Goal: Transaction & Acquisition: Purchase product/service

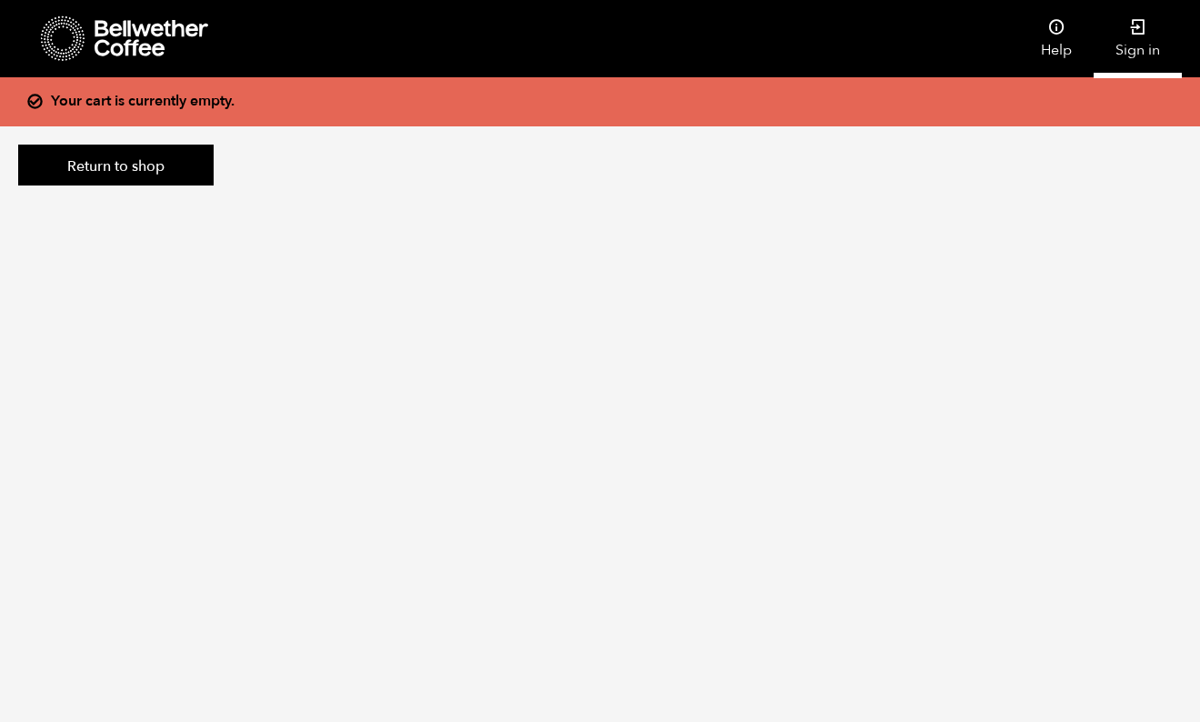
click at [1149, 52] on link "Sign in" at bounding box center [1138, 38] width 88 height 77
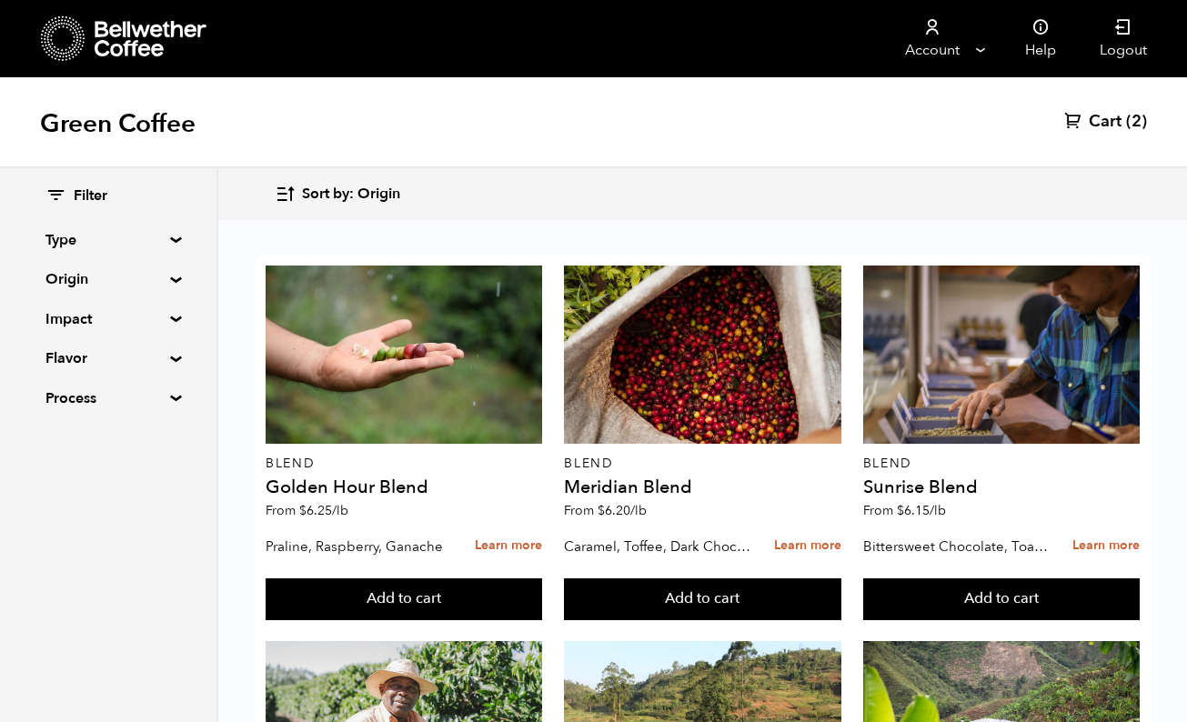
click at [1110, 120] on span "Cart" at bounding box center [1105, 122] width 33 height 22
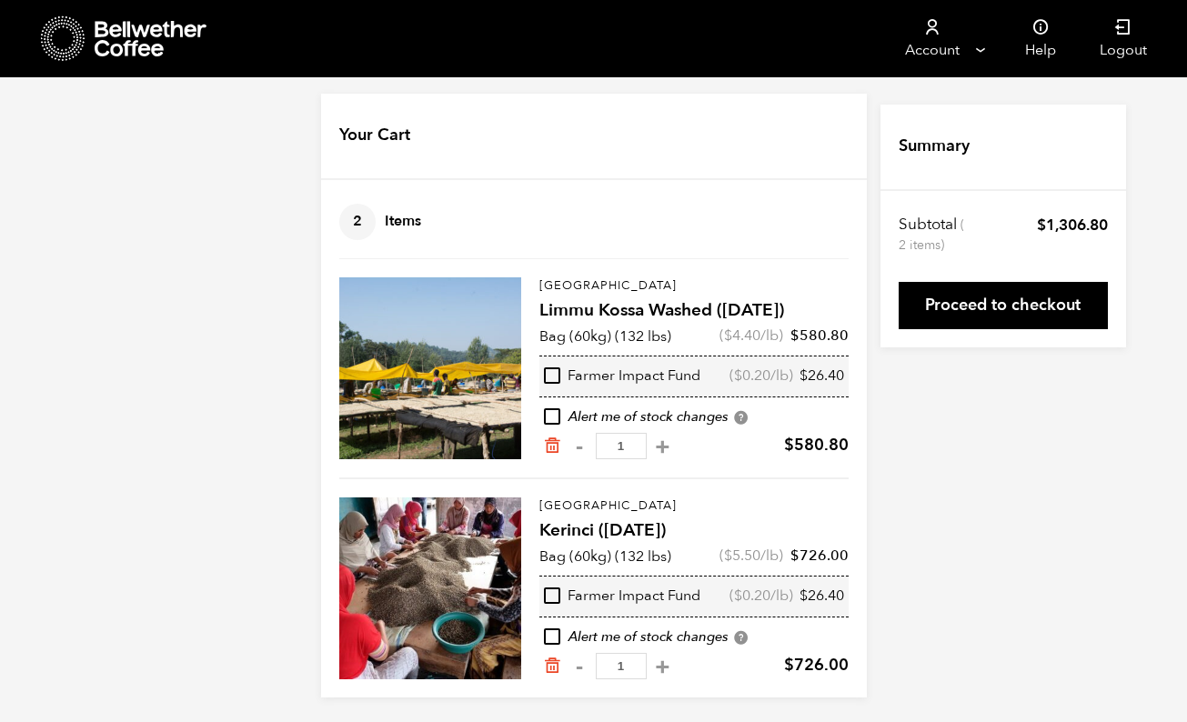
scroll to position [15, 0]
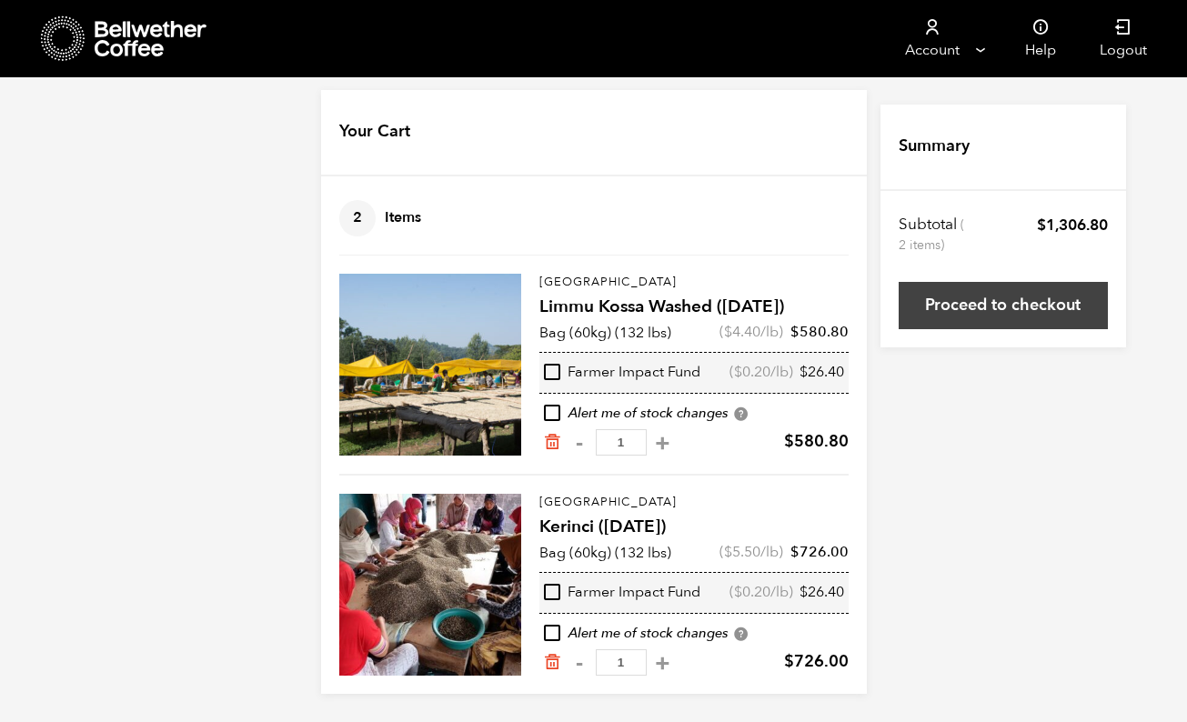
click at [964, 304] on link "Proceed to checkout" at bounding box center [1002, 305] width 209 height 47
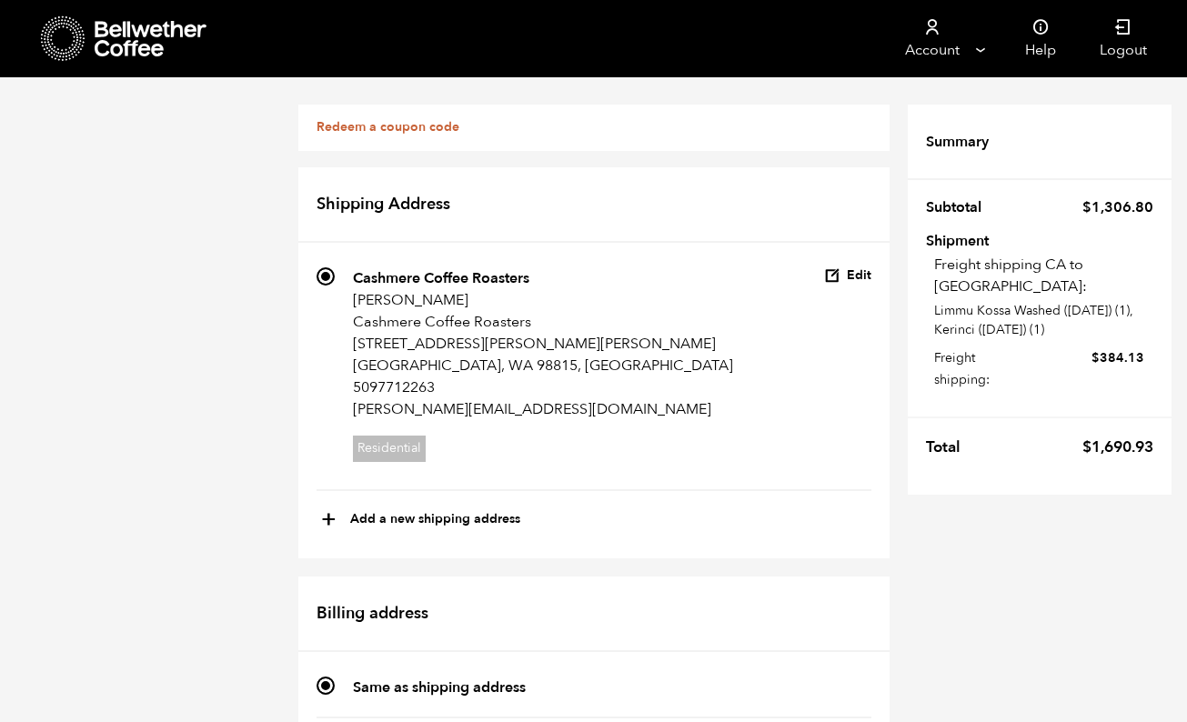
scroll to position [1075, 0]
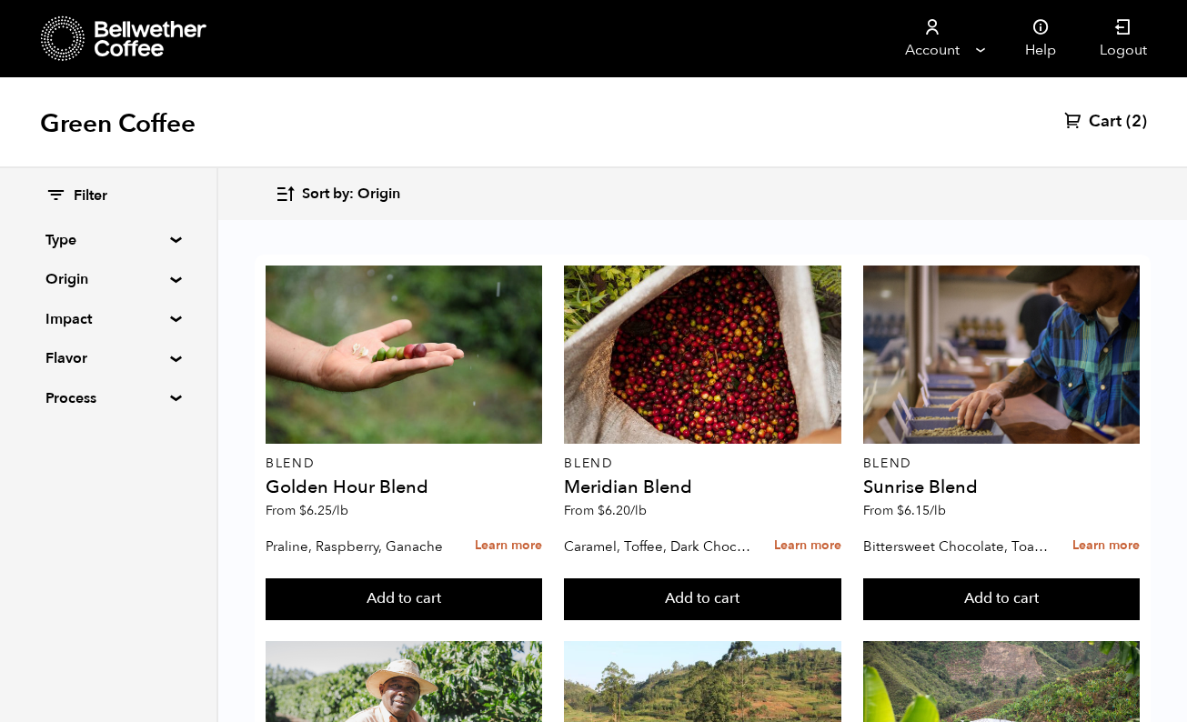
click at [1107, 123] on span "Cart" at bounding box center [1105, 122] width 33 height 22
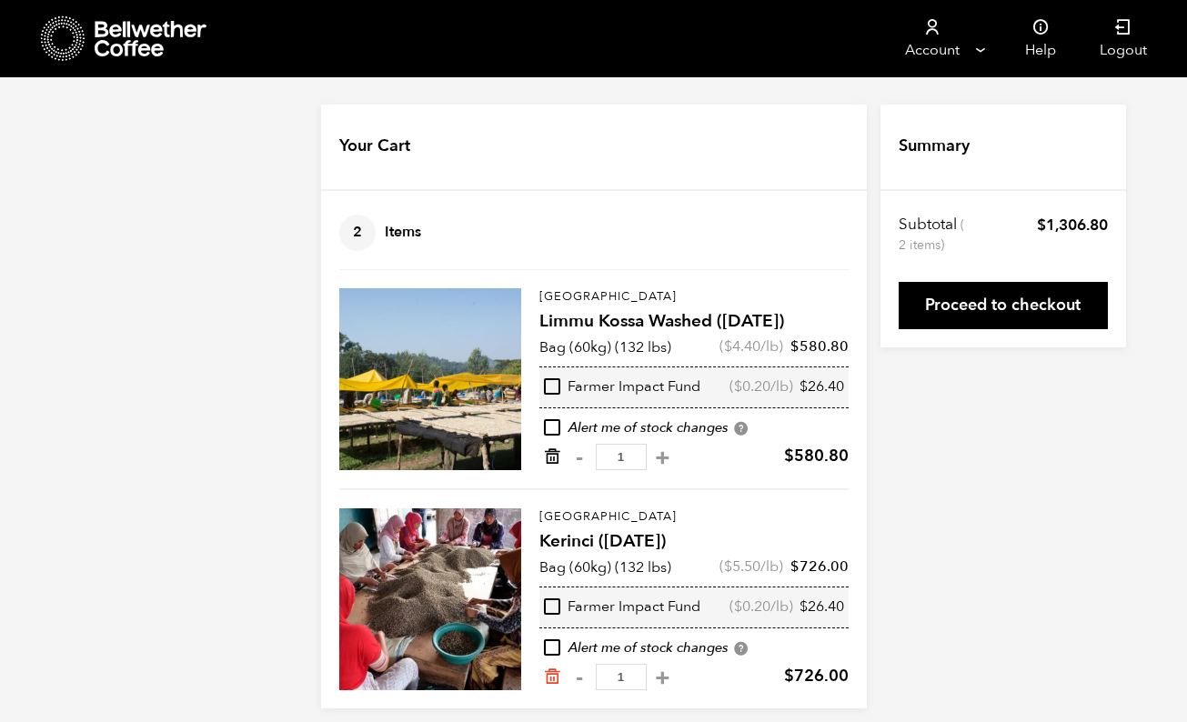
click at [549, 453] on icon "Remove from cart" at bounding box center [552, 456] width 18 height 18
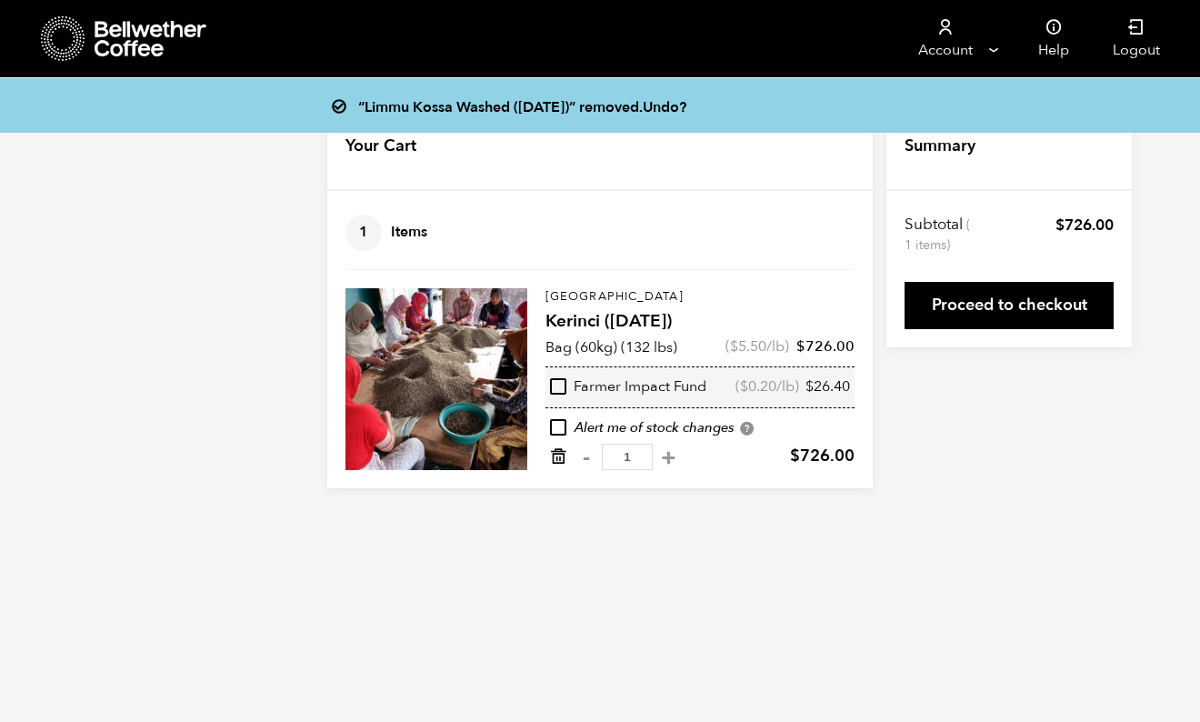
click at [556, 456] on icon "Remove from cart" at bounding box center [558, 456] width 18 height 18
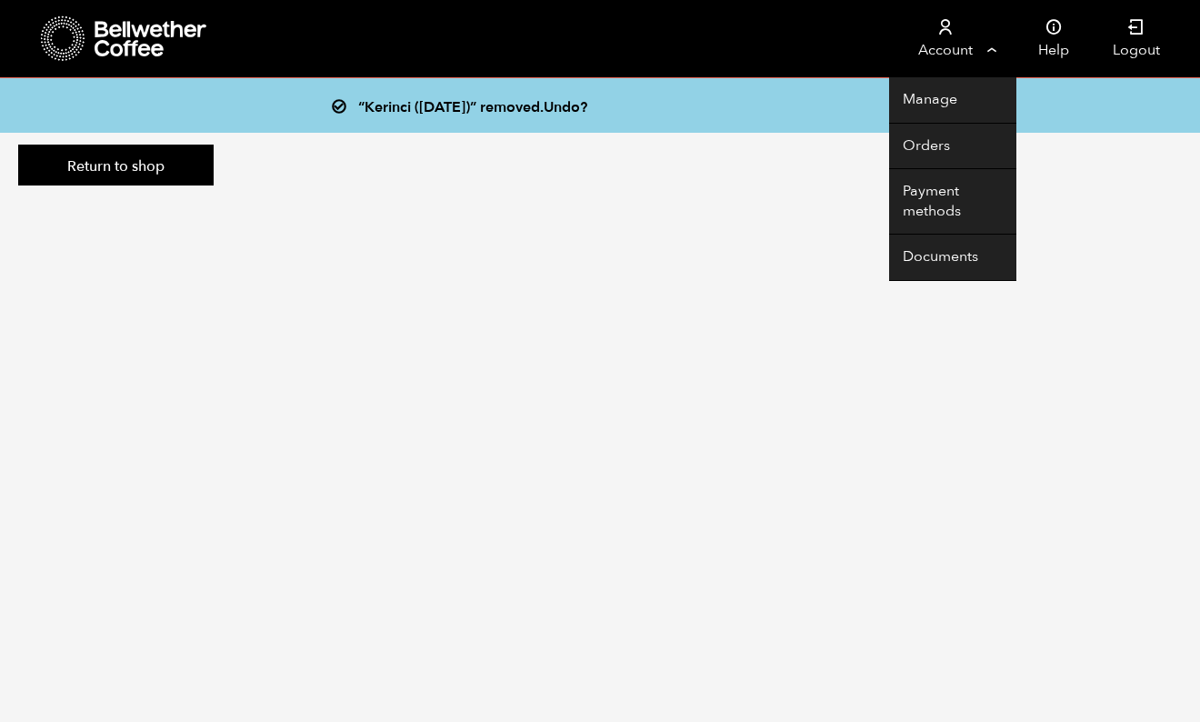
click at [977, 46] on link "Account" at bounding box center [945, 38] width 112 height 77
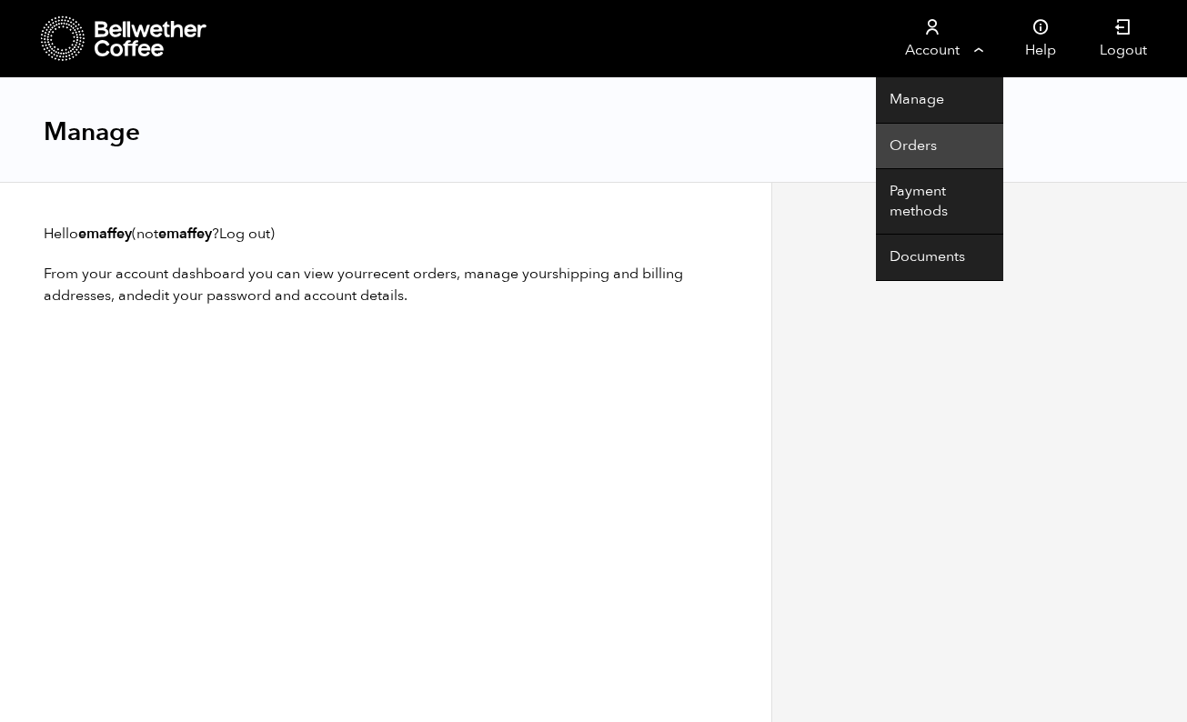
click at [941, 140] on link "Orders" at bounding box center [939, 147] width 127 height 46
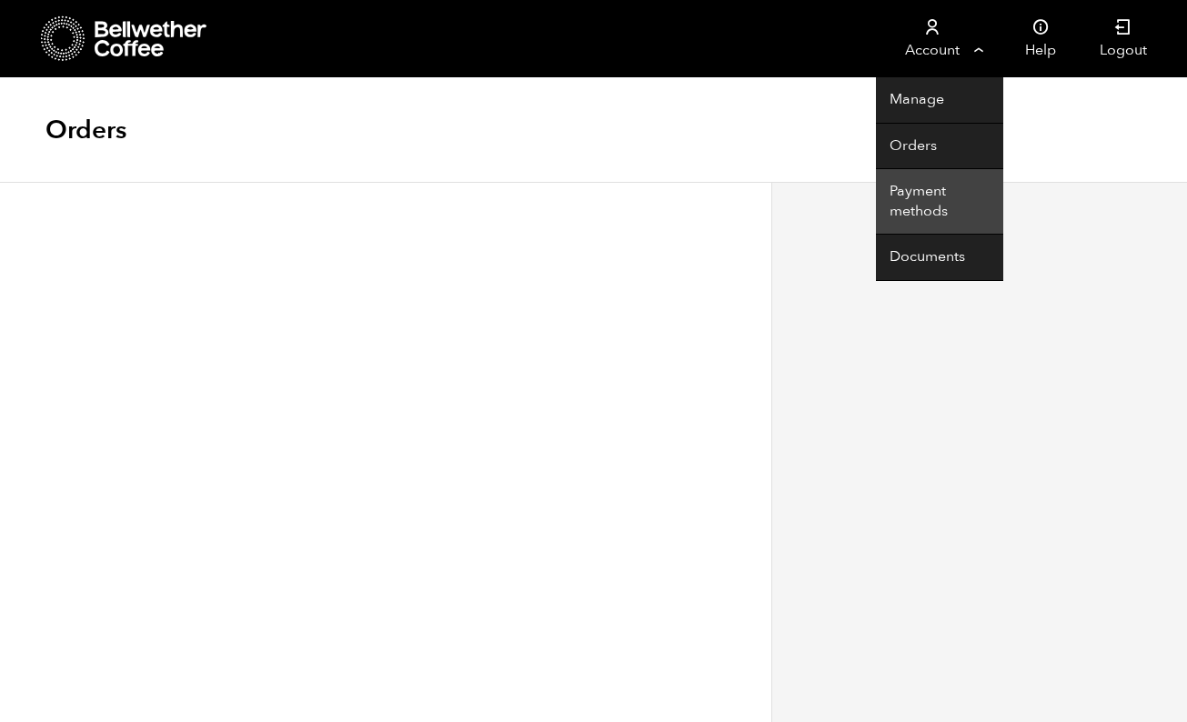
click at [937, 195] on link "Payment methods" at bounding box center [939, 201] width 127 height 65
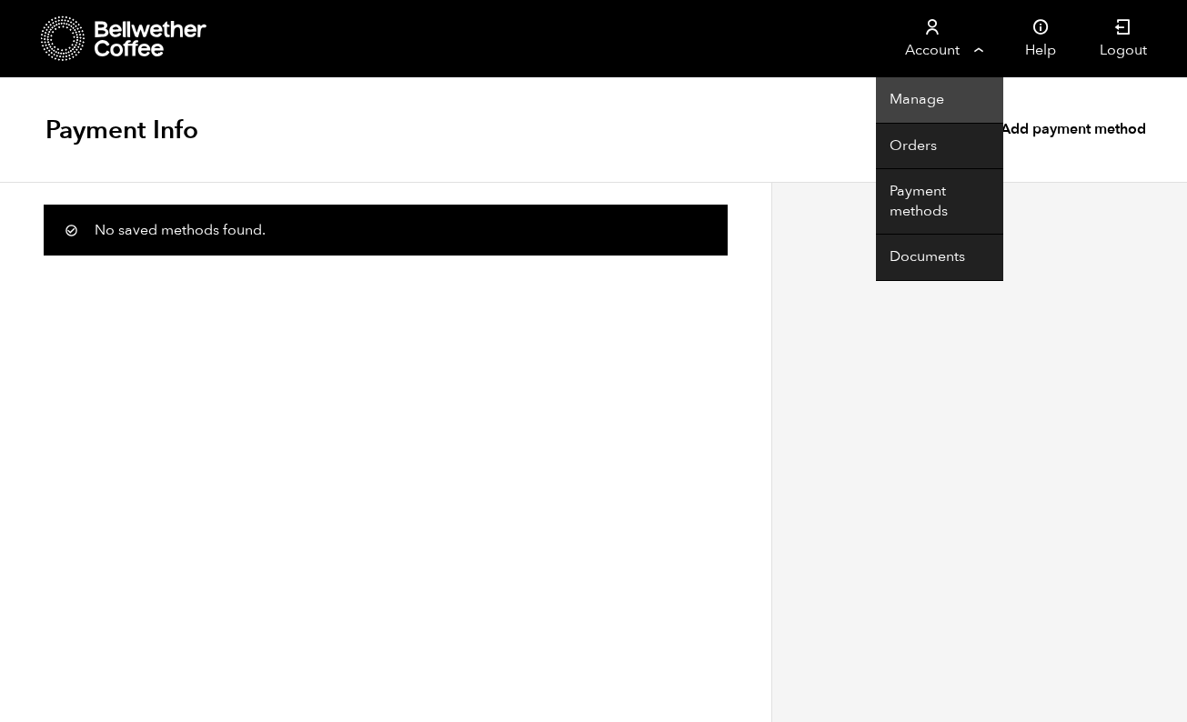
click at [915, 92] on link "Manage" at bounding box center [939, 100] width 127 height 46
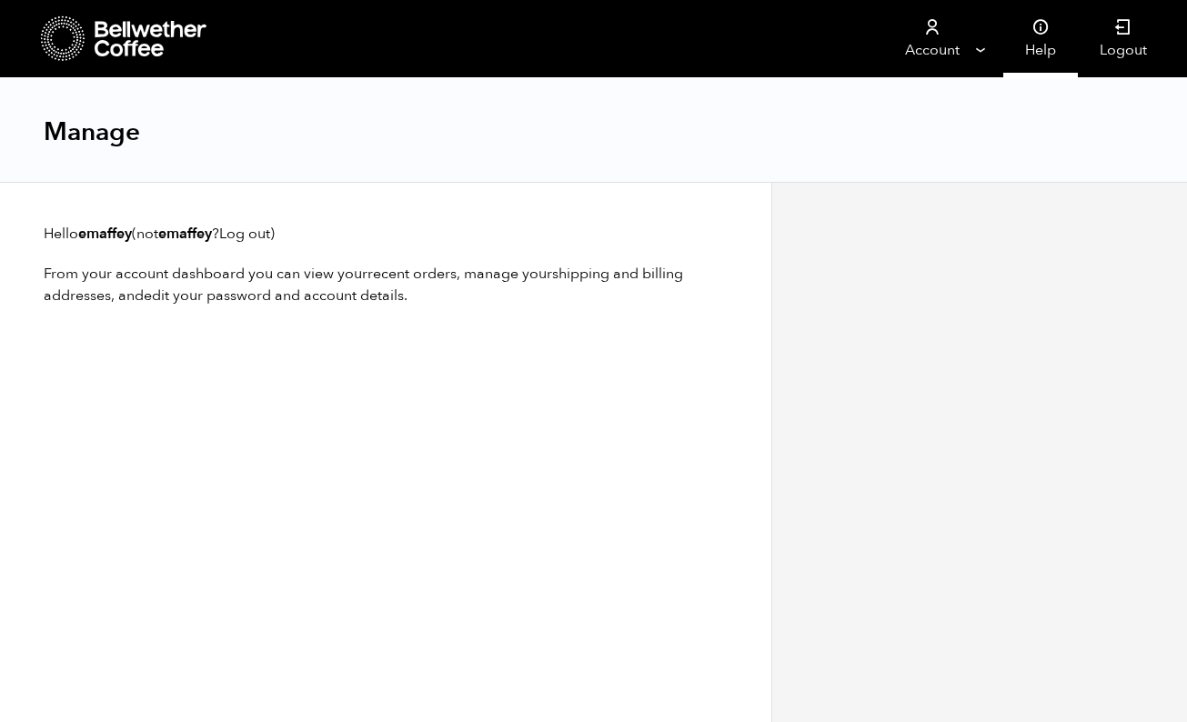
click at [1052, 45] on link "Help" at bounding box center [1040, 38] width 75 height 77
click at [92, 36] on div at bounding box center [124, 38] width 167 height 46
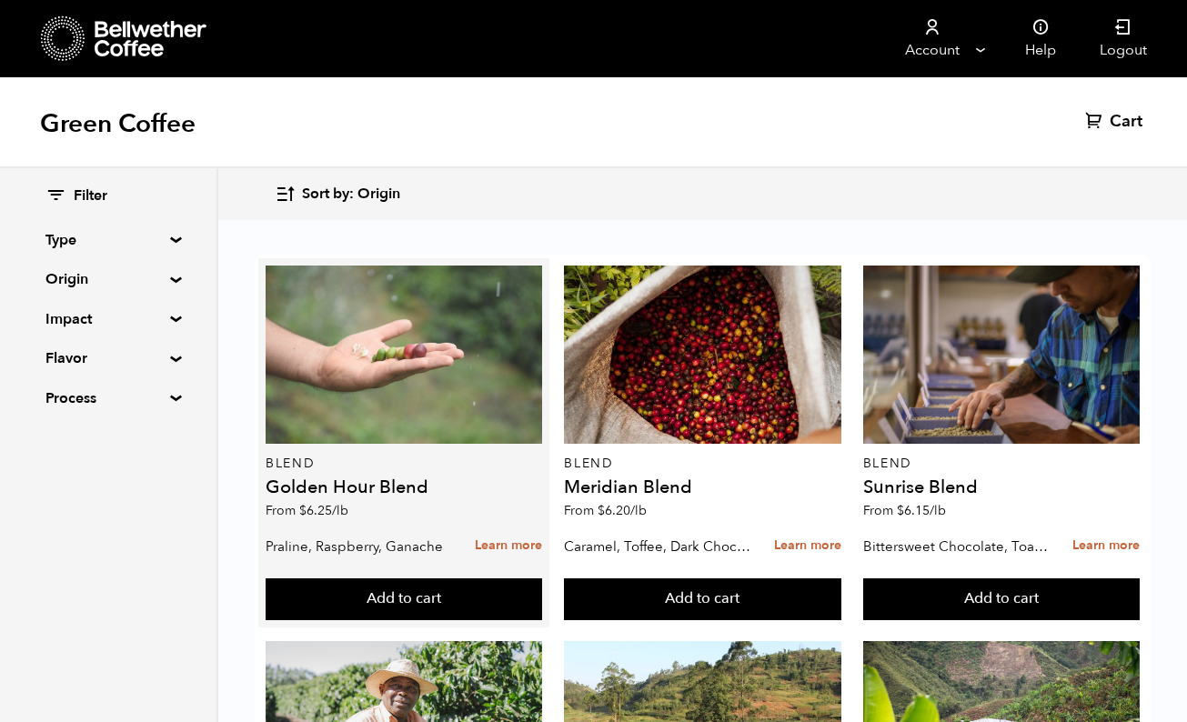
click at [387, 396] on div at bounding box center [404, 355] width 276 height 178
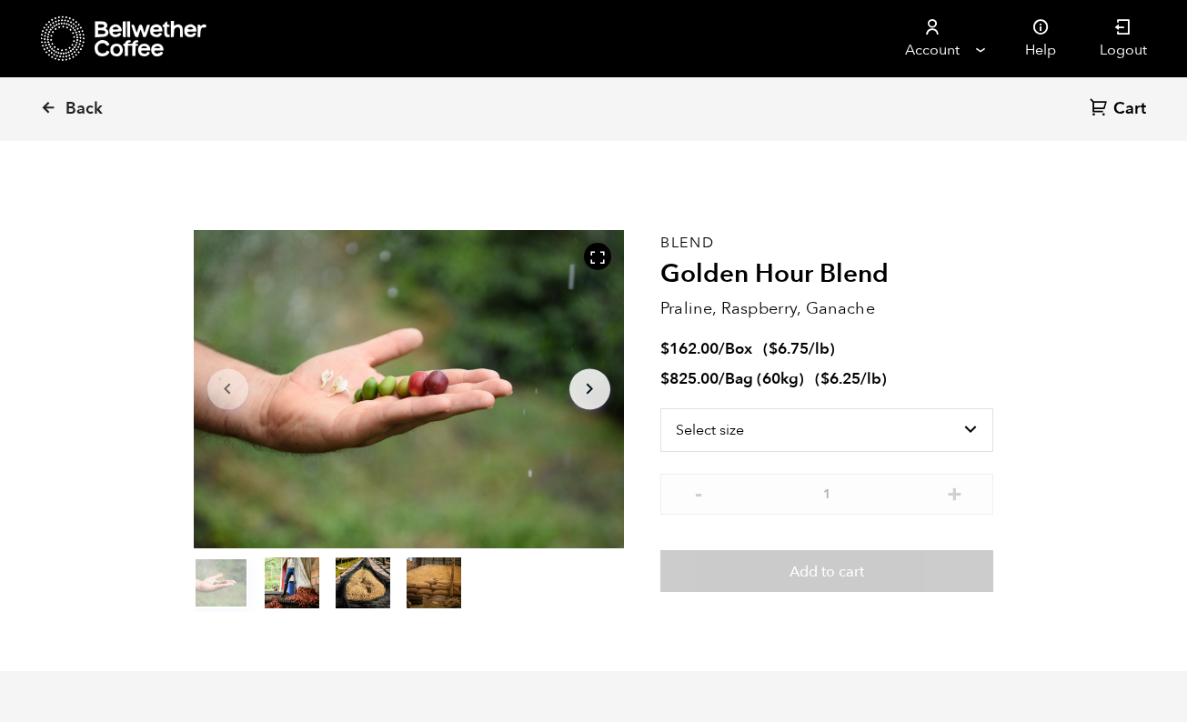
scroll to position [791, 778]
click at [715, 426] on select "Select size Bag (60kg) (132 lbs) Box (24 lbs)" at bounding box center [827, 430] width 334 height 44
select select "box"
click at [660, 408] on select "Select size Bag (60kg) (132 lbs) Box (24 lbs)" at bounding box center [827, 430] width 334 height 44
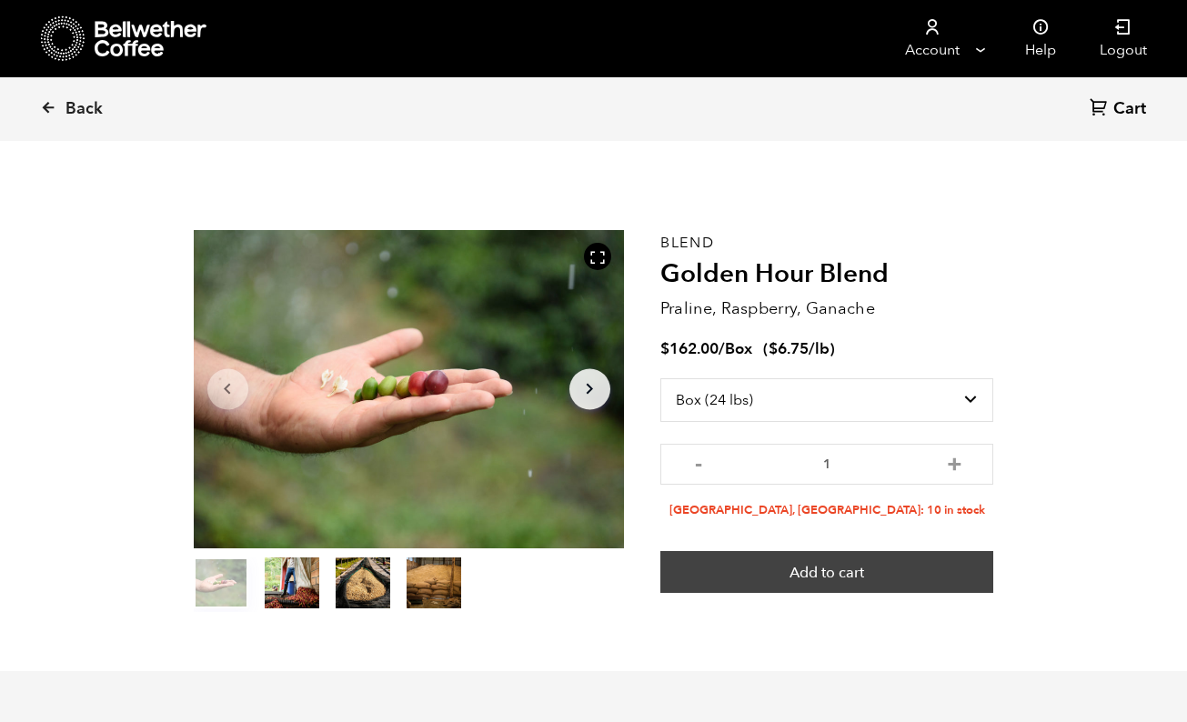
click at [725, 574] on button "Add to cart" at bounding box center [827, 572] width 334 height 42
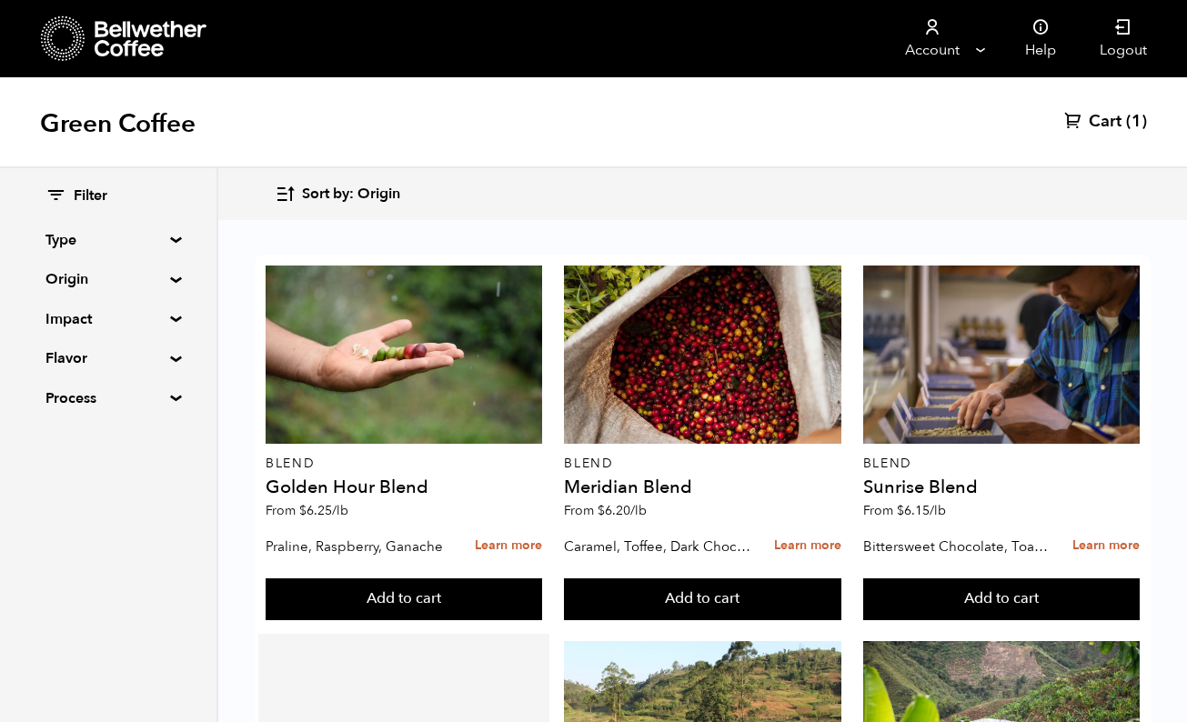
scroll to position [449, 0]
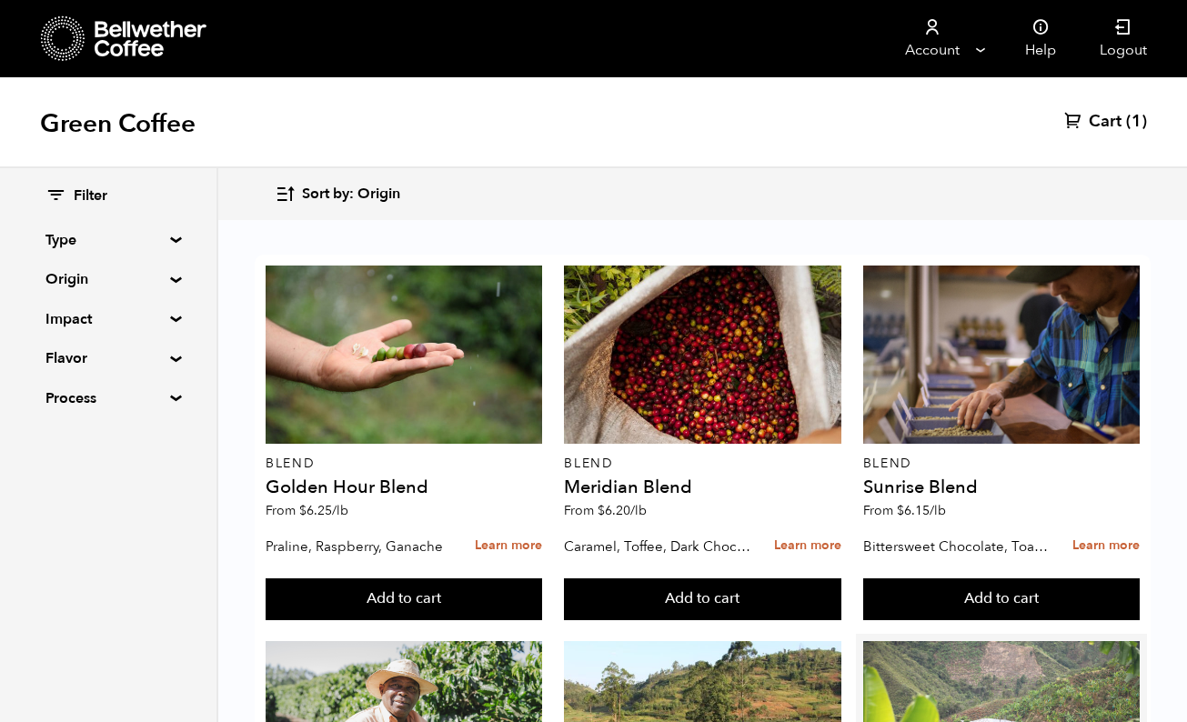
click at [907, 641] on div at bounding box center [1001, 730] width 276 height 178
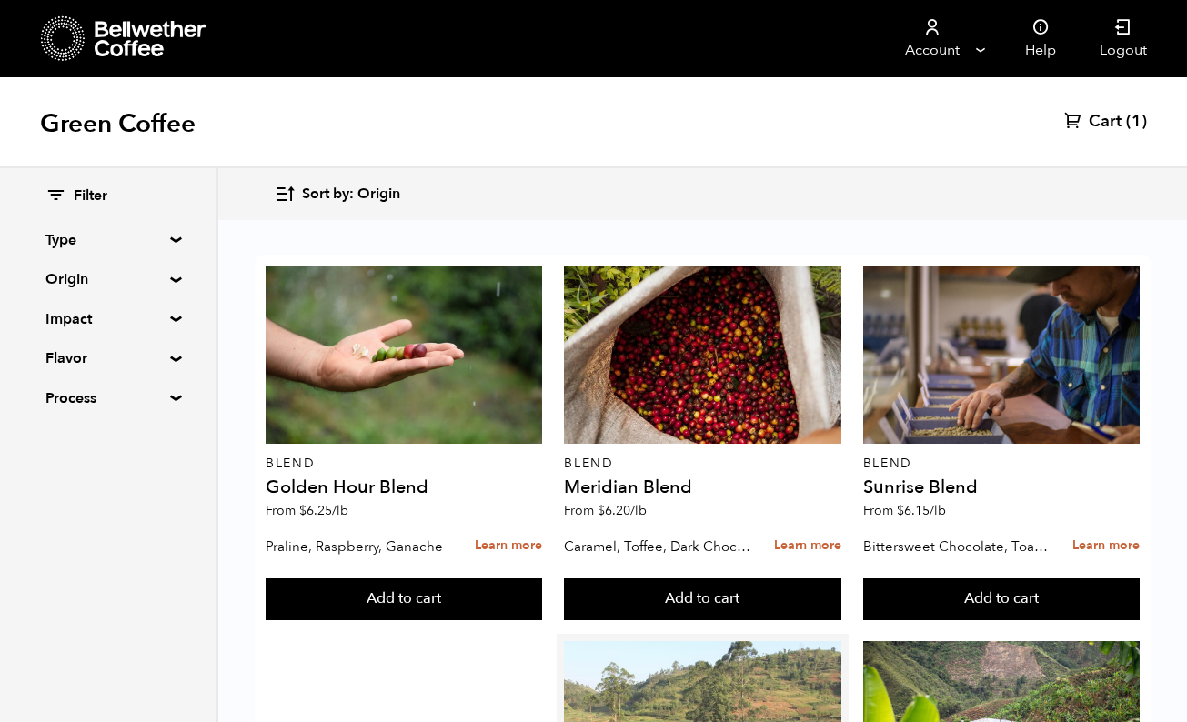
scroll to position [810, 0]
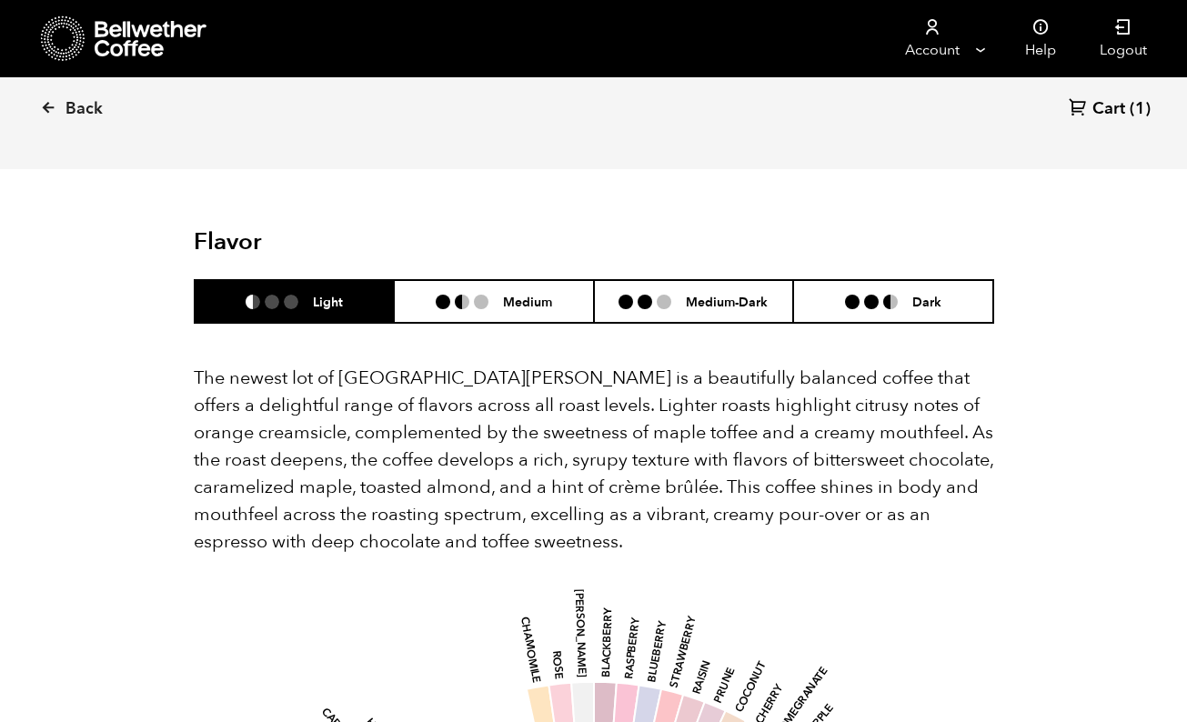
scroll to position [1870, 0]
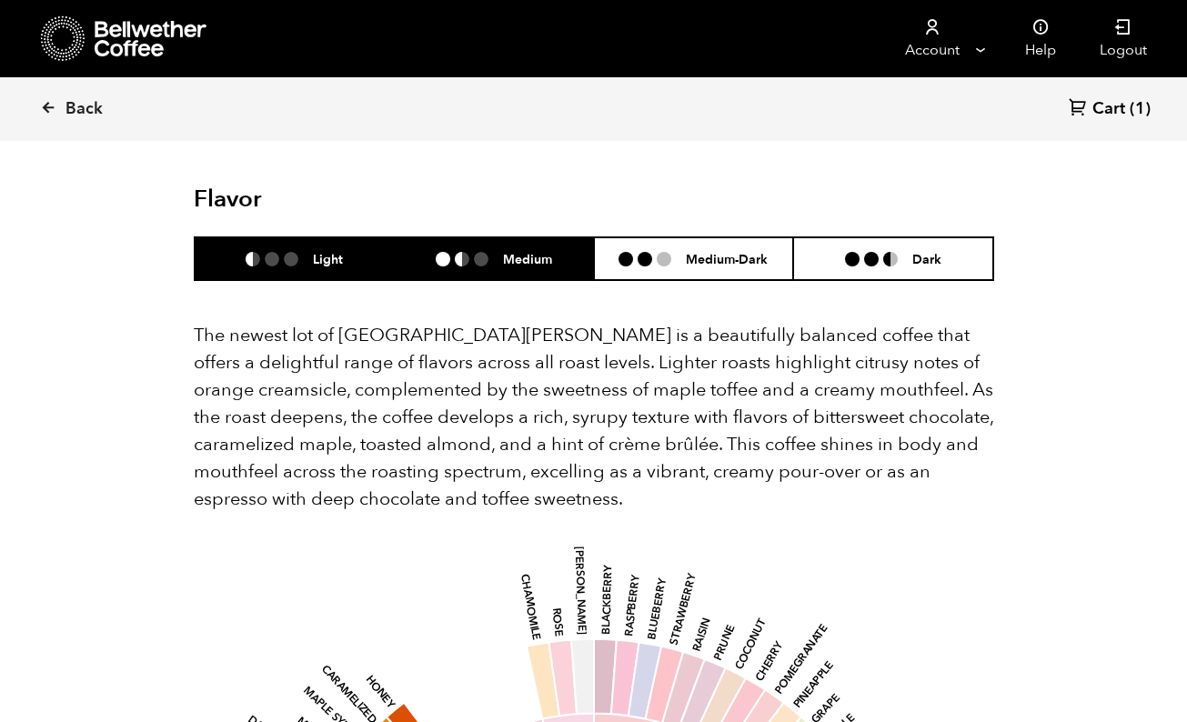
click at [433, 263] on li "Medium" at bounding box center [494, 258] width 200 height 43
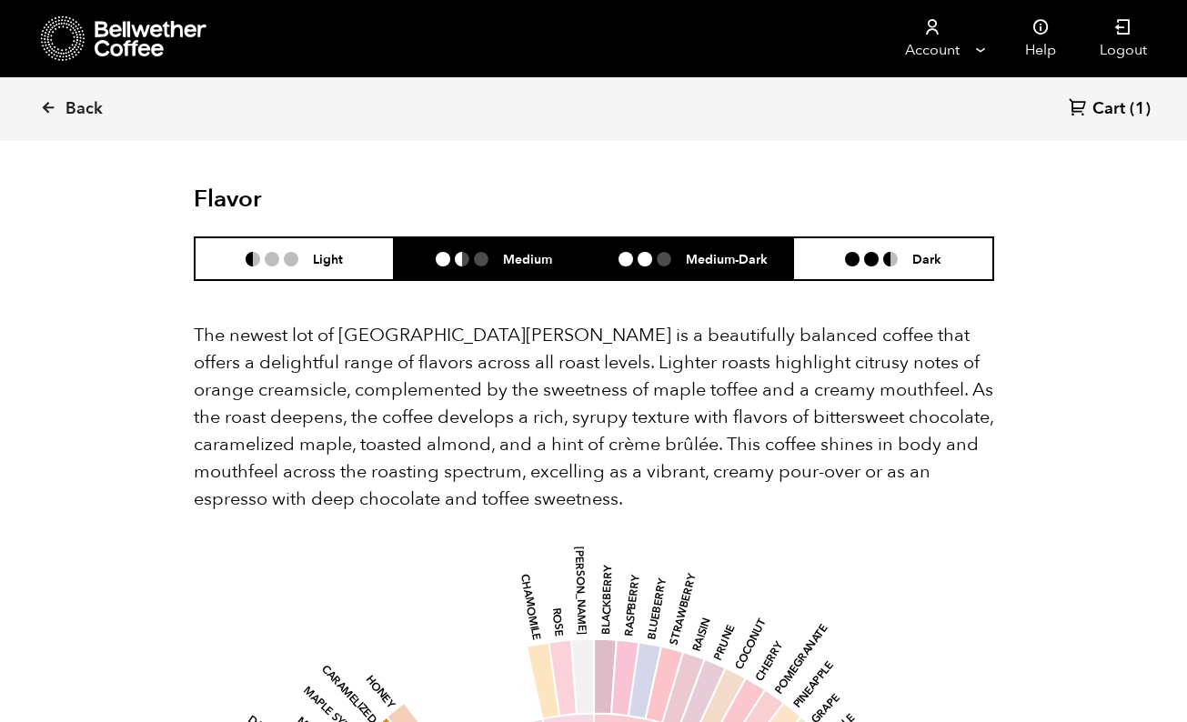
click at [615, 272] on li "Medium-Dark" at bounding box center [694, 258] width 200 height 43
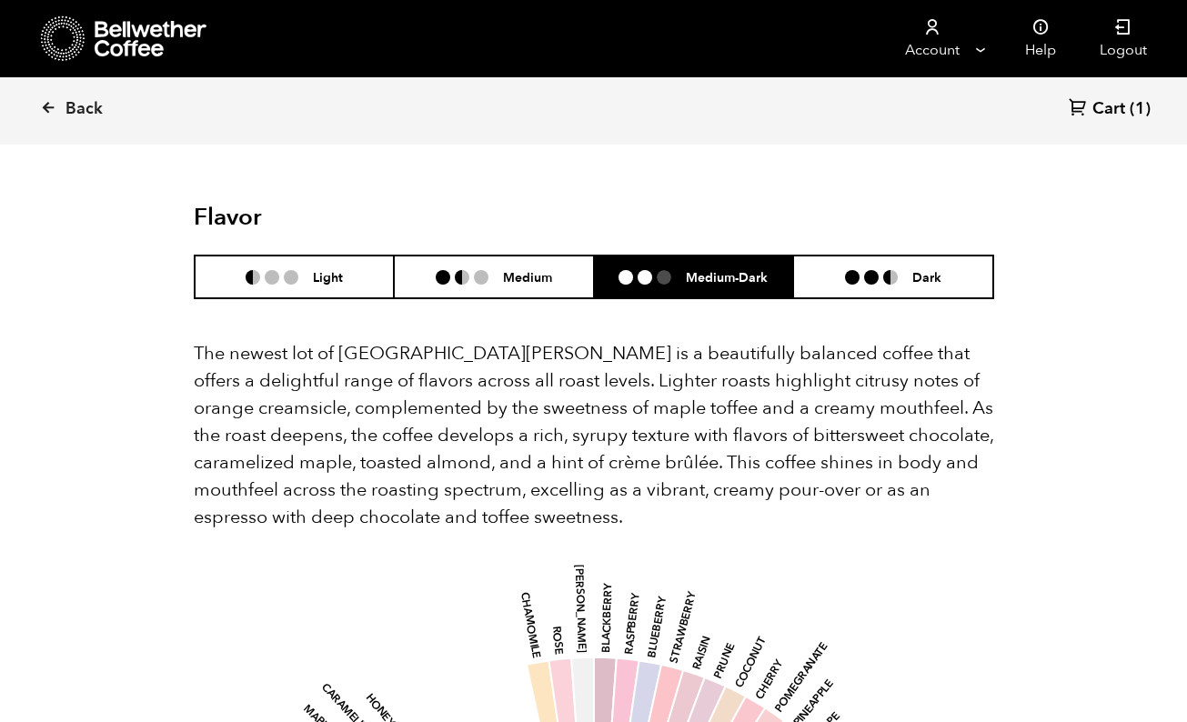
scroll to position [1809, 0]
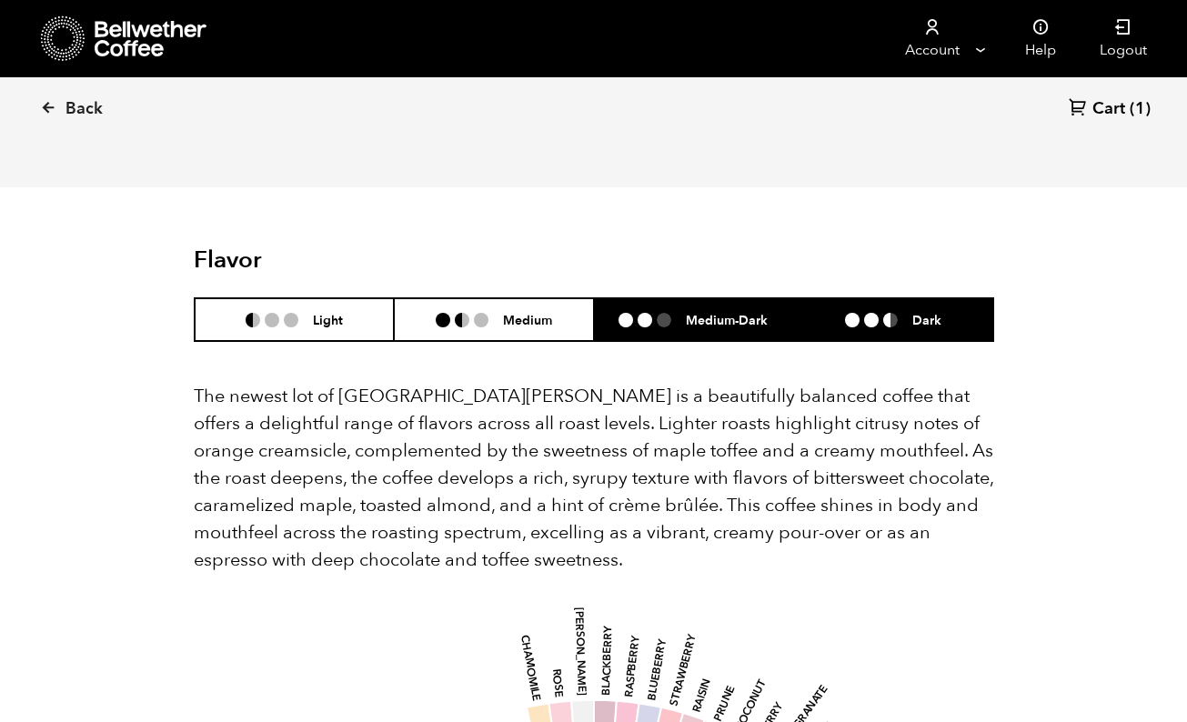
click at [806, 308] on li "Dark" at bounding box center [893, 319] width 200 height 43
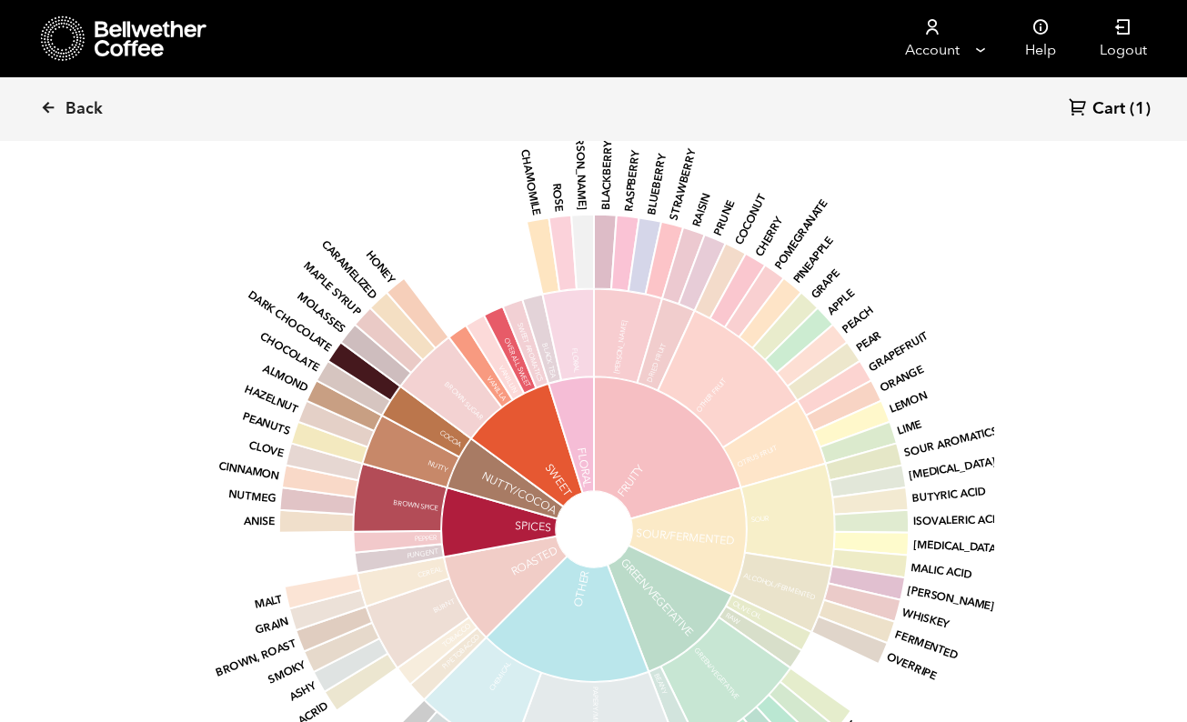
scroll to position [2303, 0]
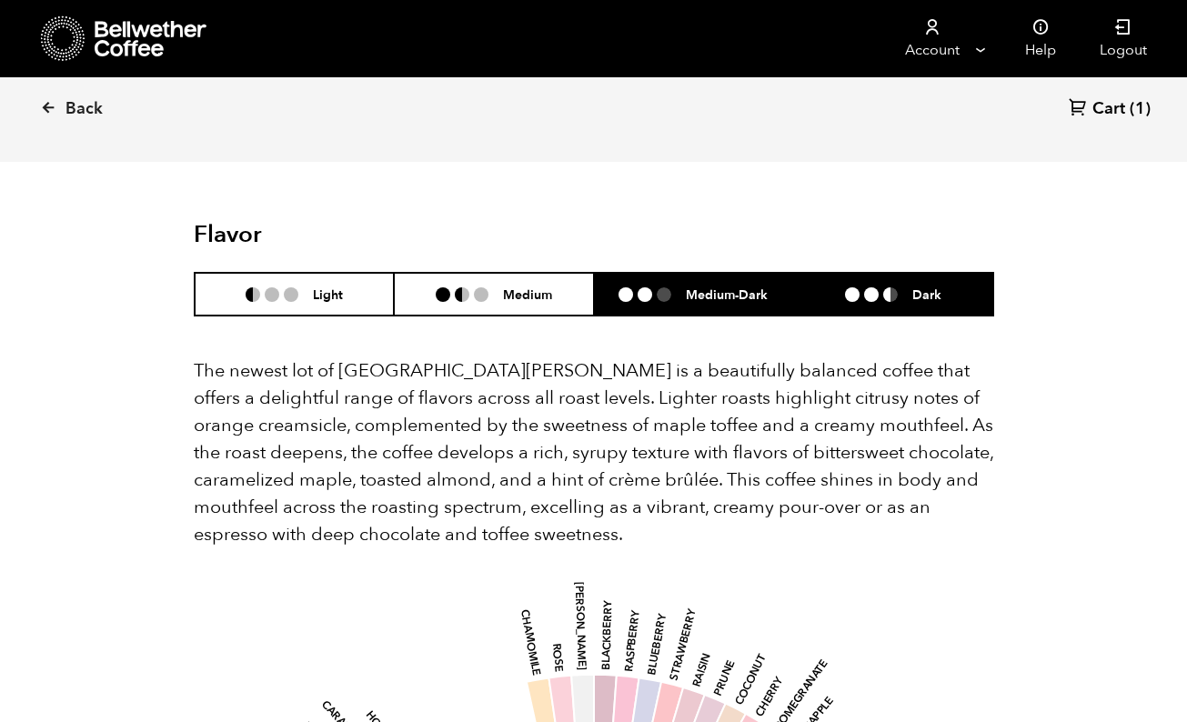
click at [762, 310] on li "Medium-Dark" at bounding box center [694, 294] width 200 height 43
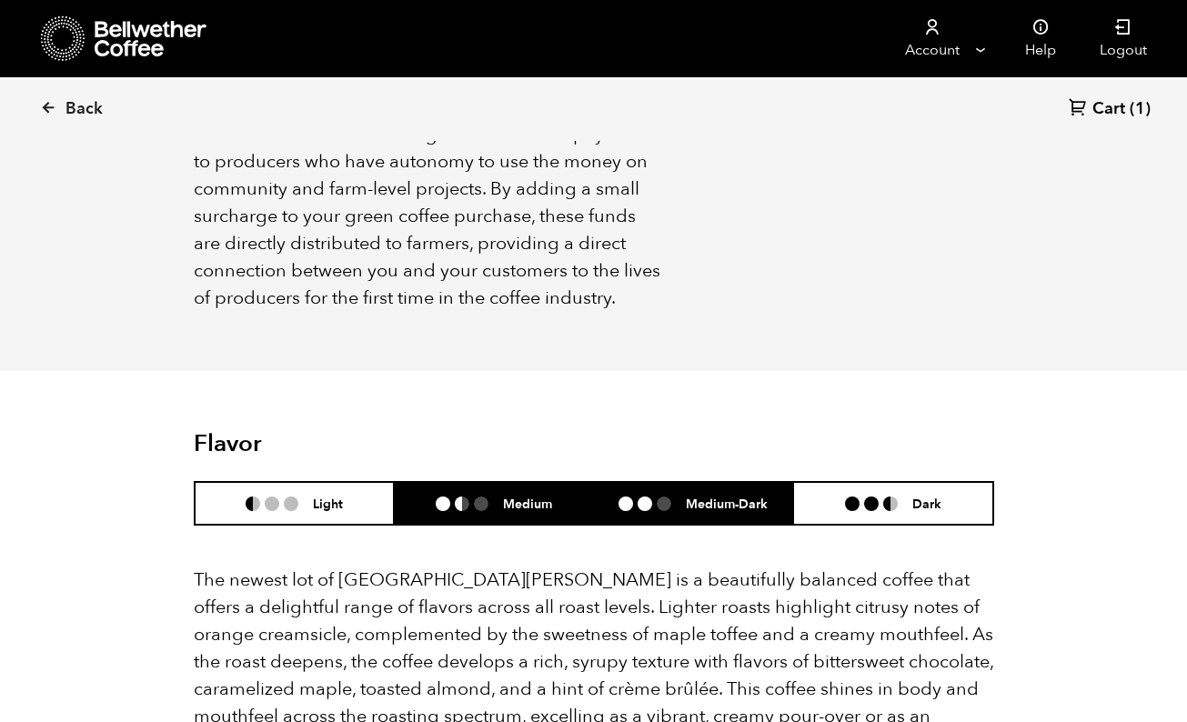
click at [470, 491] on li "Medium" at bounding box center [494, 503] width 200 height 43
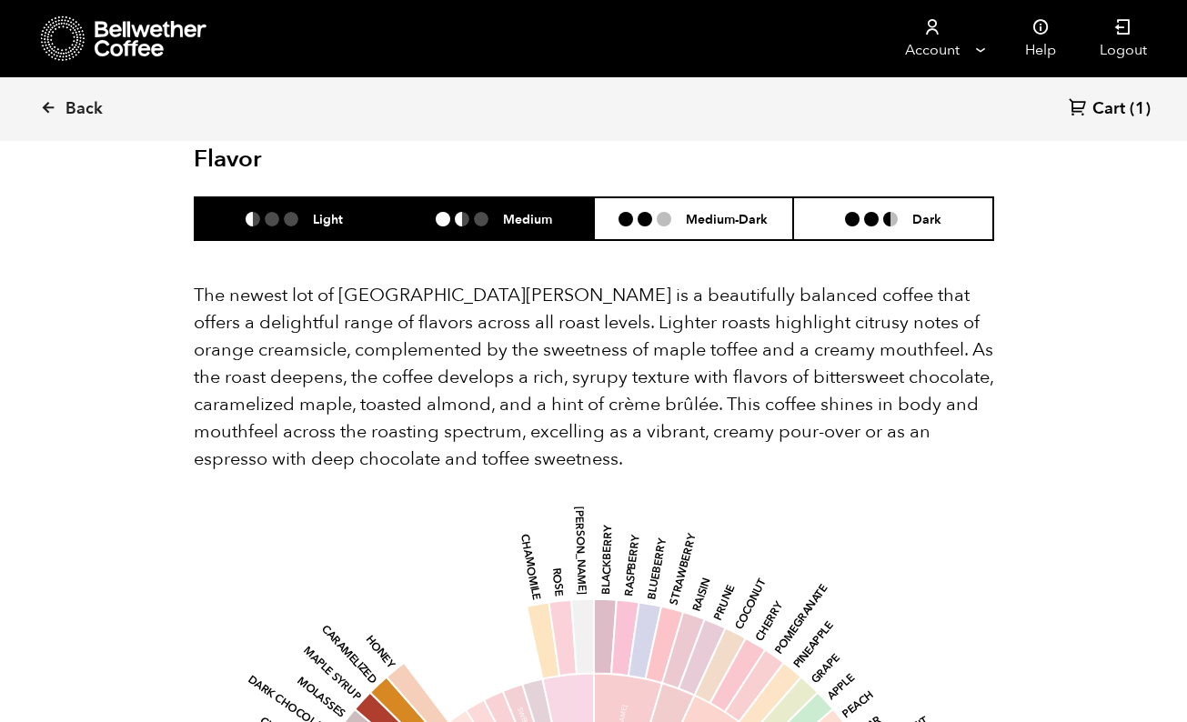
scroll to position [1909, 0]
click at [258, 209] on li "Light" at bounding box center [295, 219] width 200 height 43
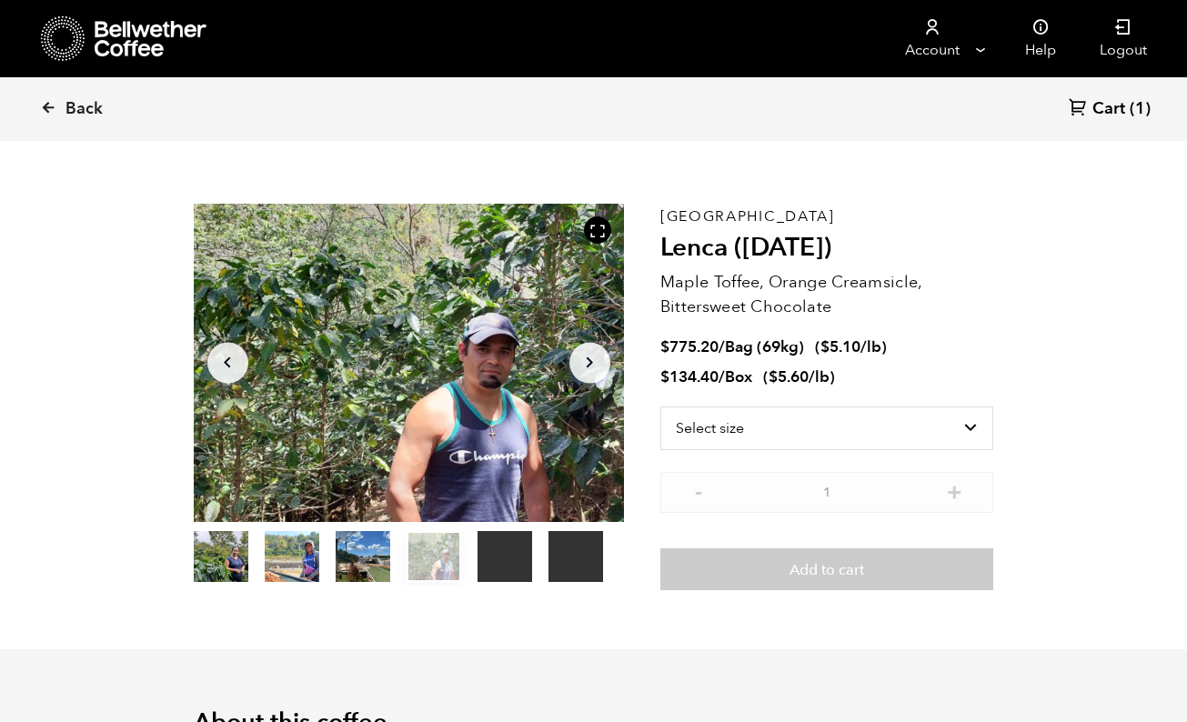
scroll to position [85, 0]
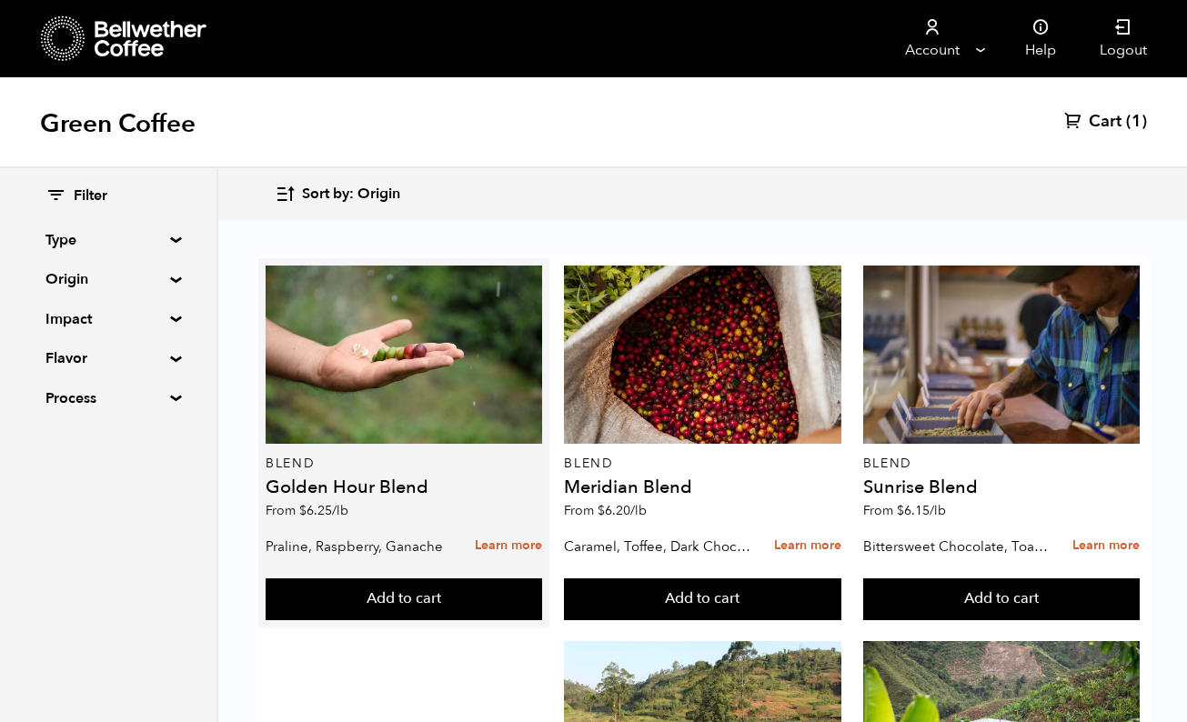
scroll to position [64, 0]
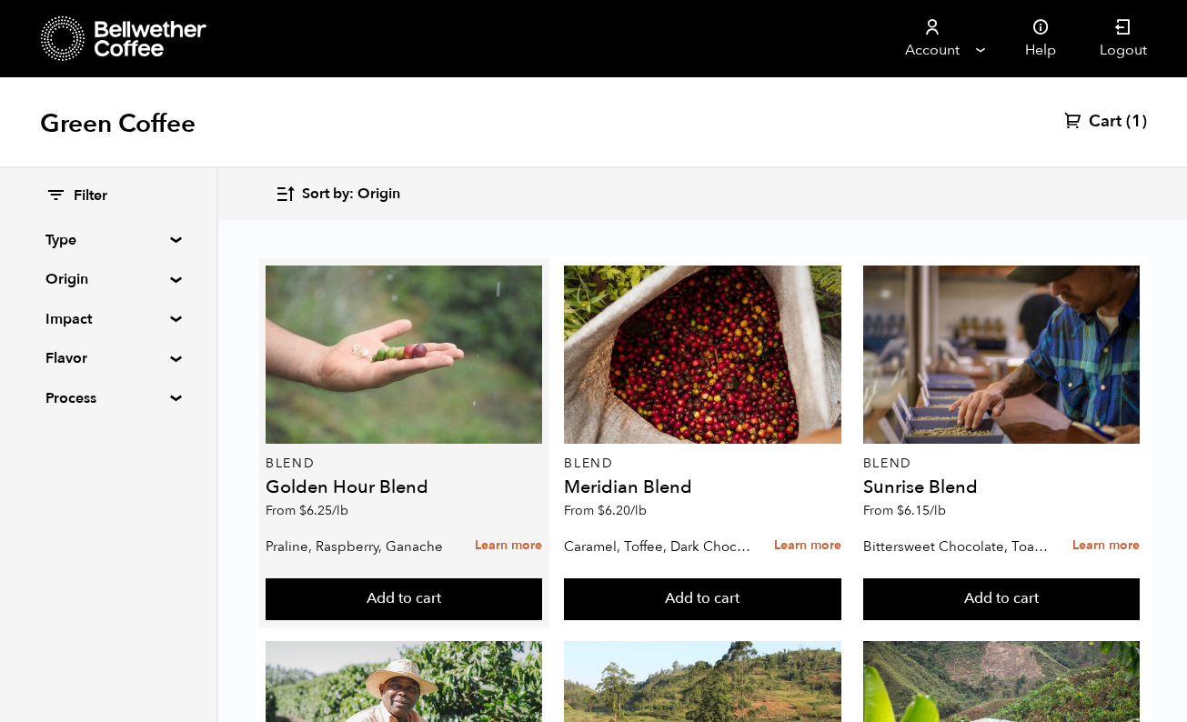
click at [414, 408] on div at bounding box center [404, 355] width 276 height 178
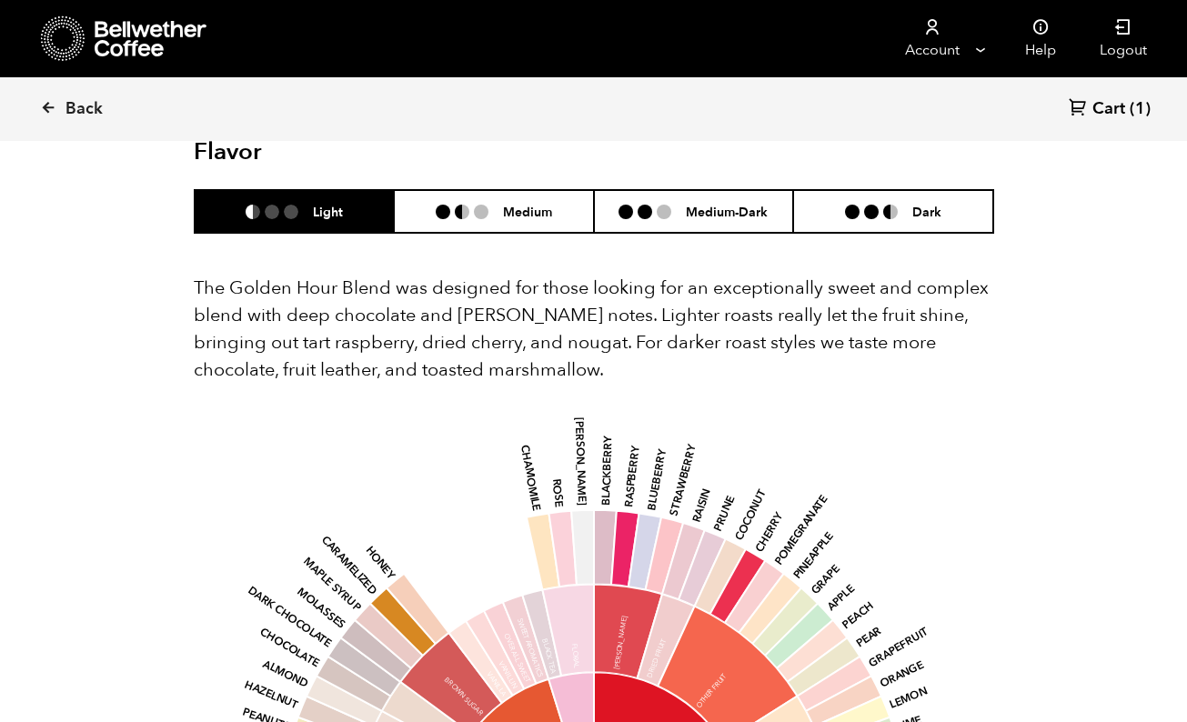
scroll to position [1048, 0]
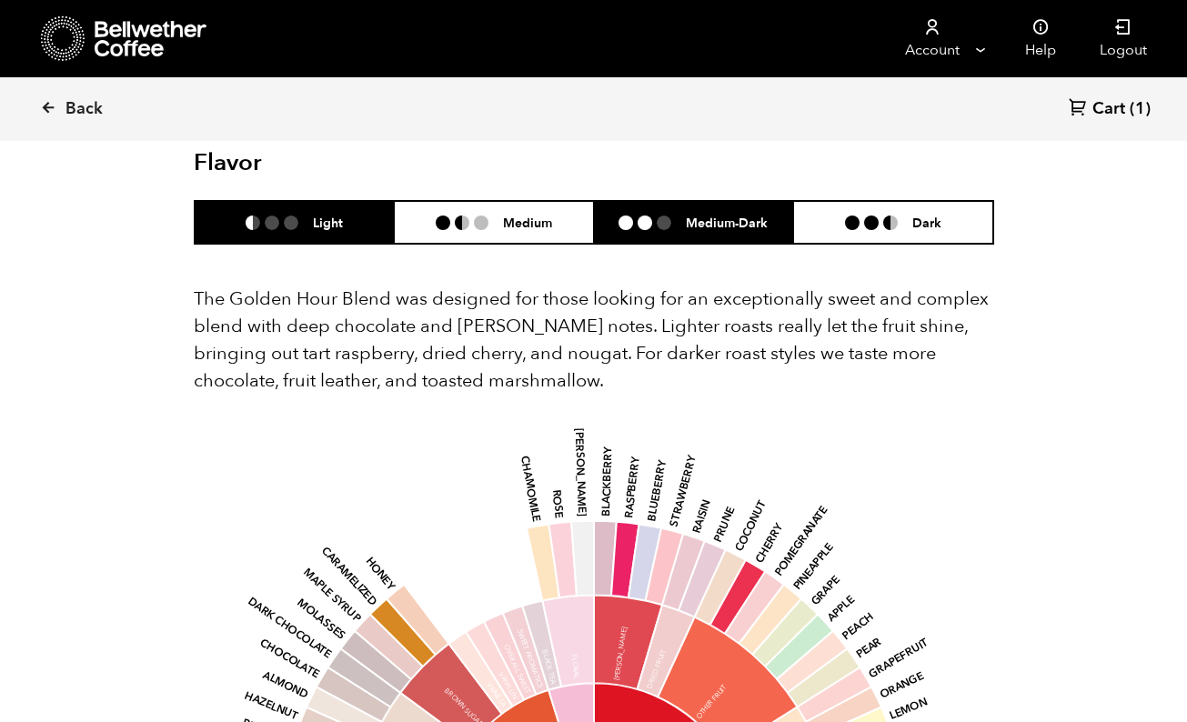
click at [748, 215] on h6 "Medium-Dark" at bounding box center [727, 222] width 82 height 15
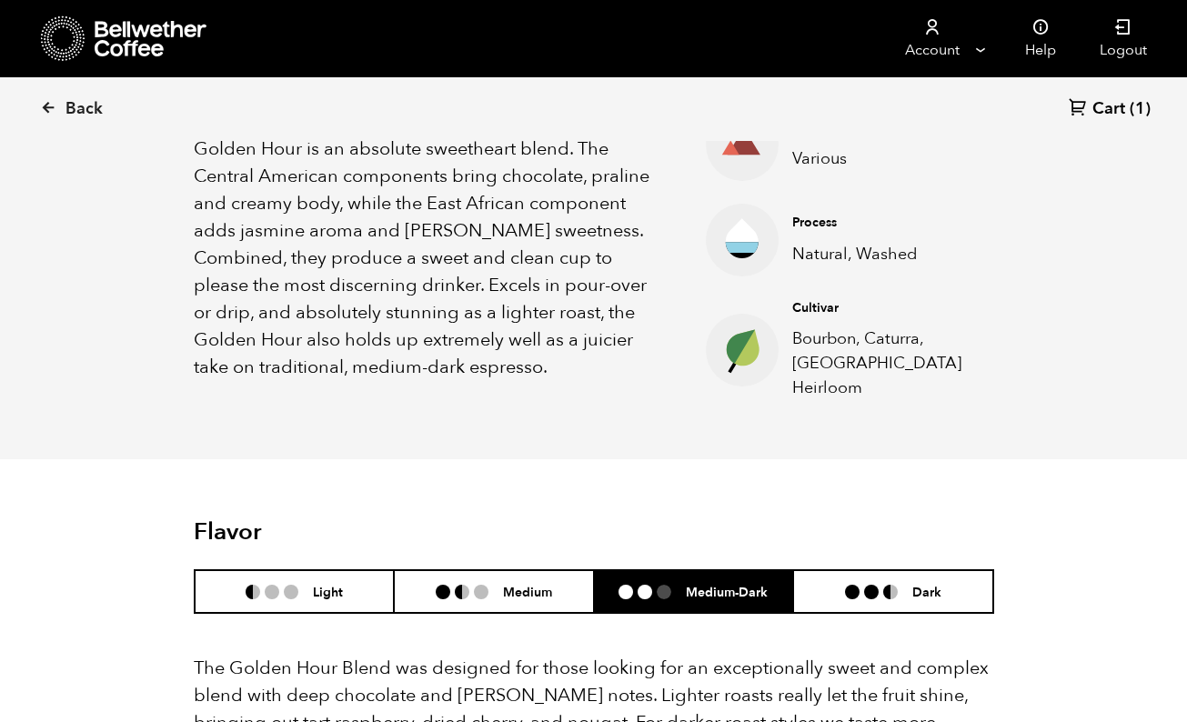
scroll to position [677, 0]
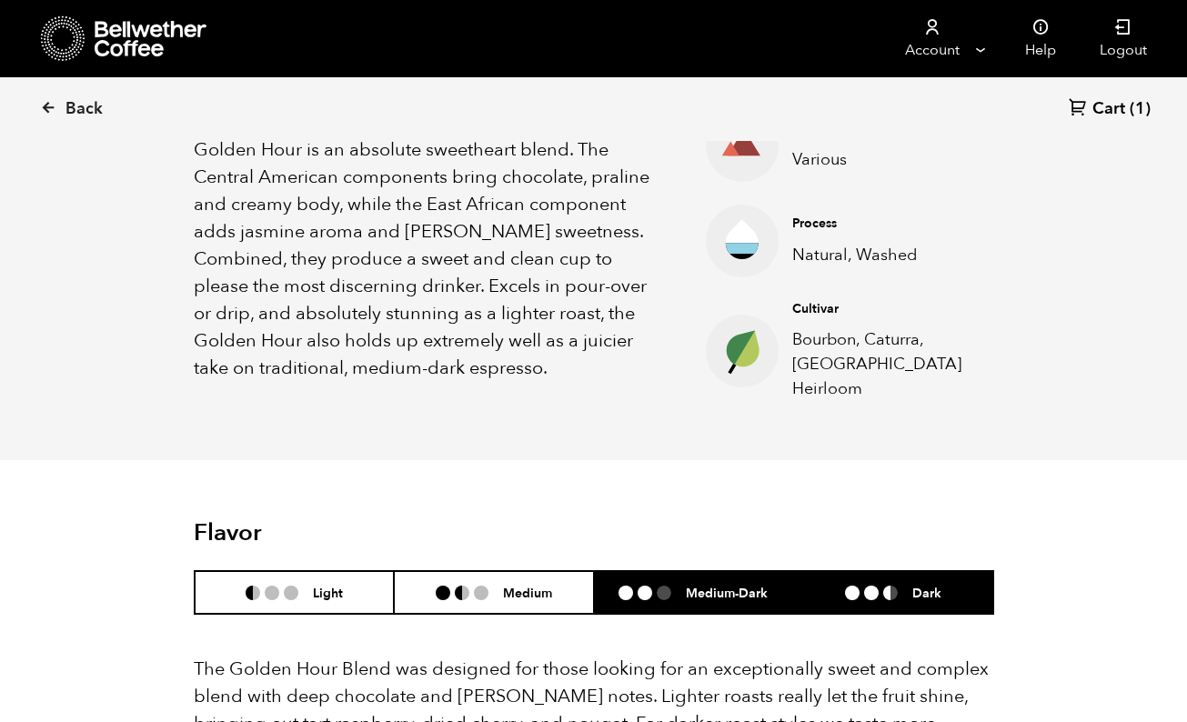
click at [811, 571] on li "Dark" at bounding box center [893, 592] width 200 height 43
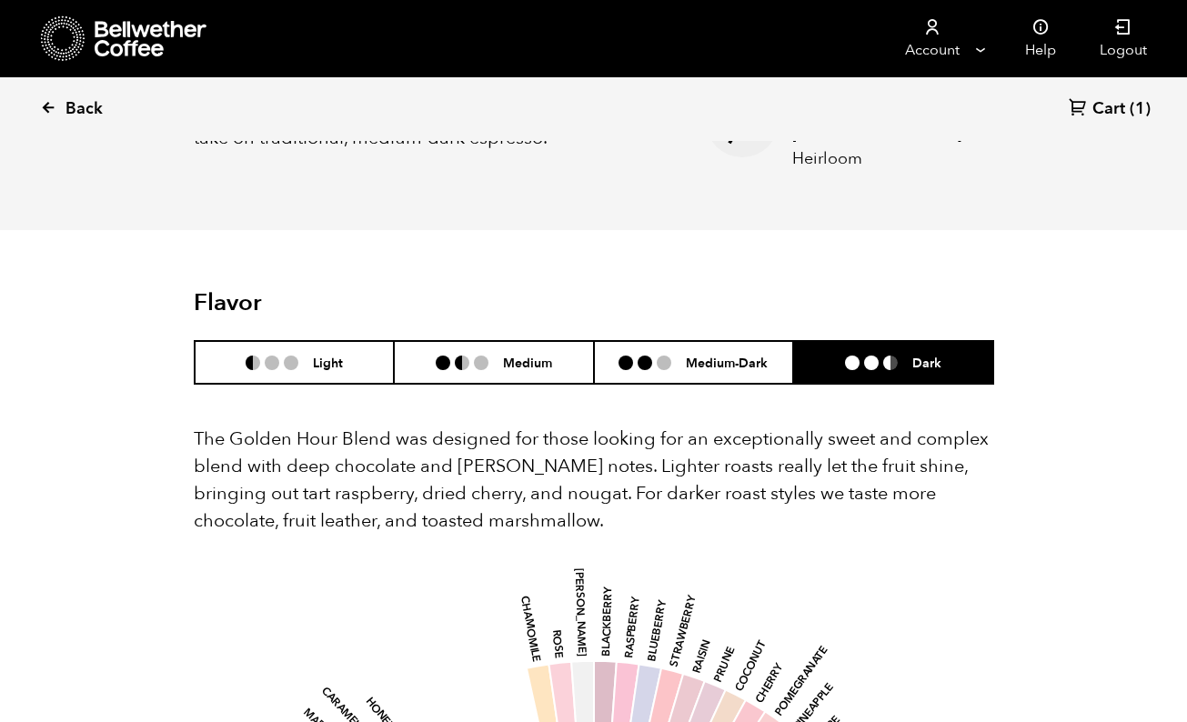
scroll to position [898, 0]
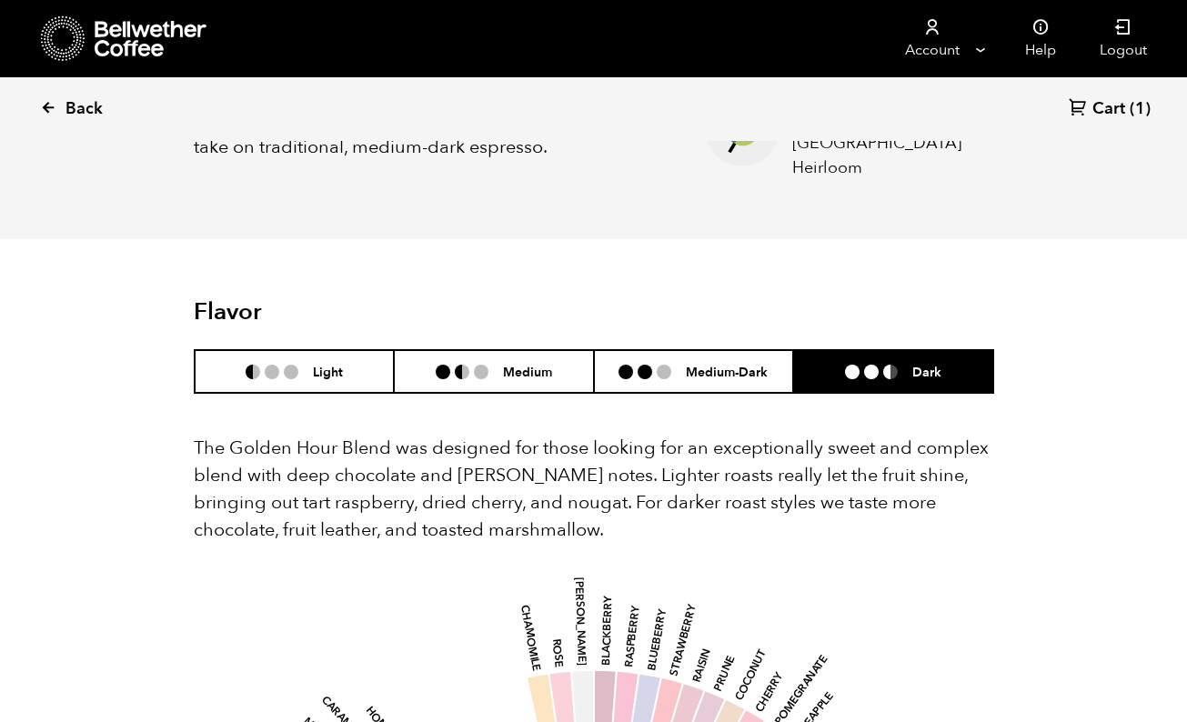
click at [65, 114] on link "Back" at bounding box center [96, 109] width 113 height 62
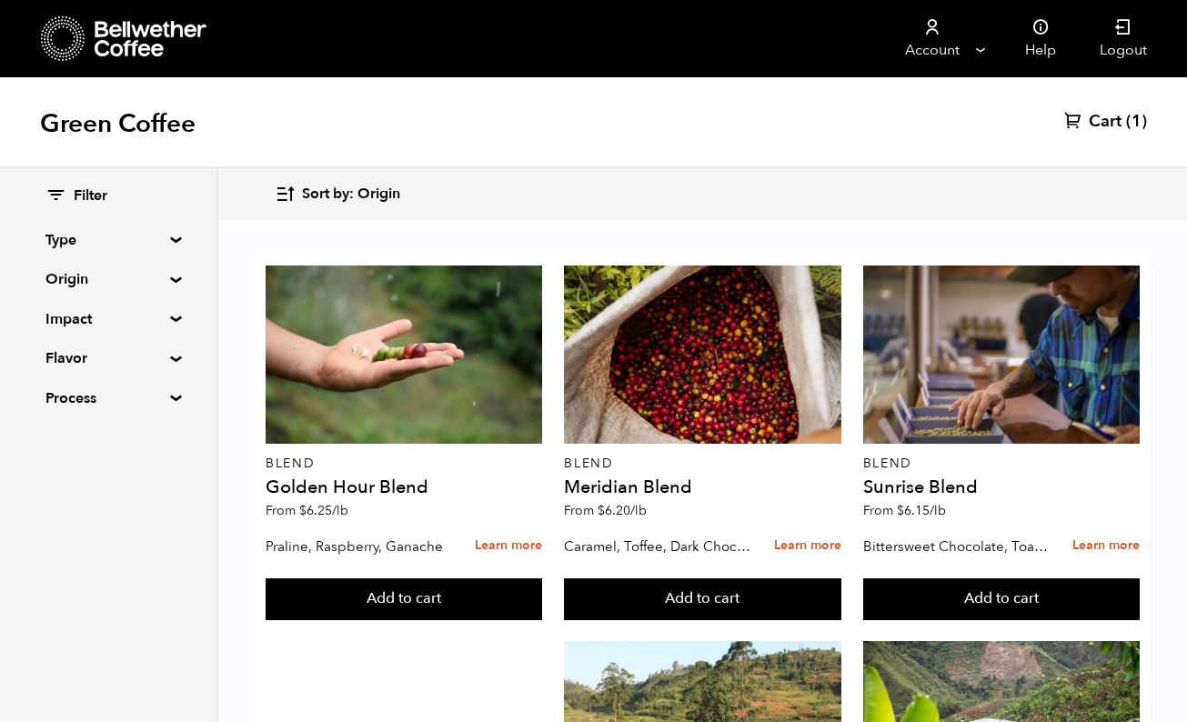
scroll to position [1266, 0]
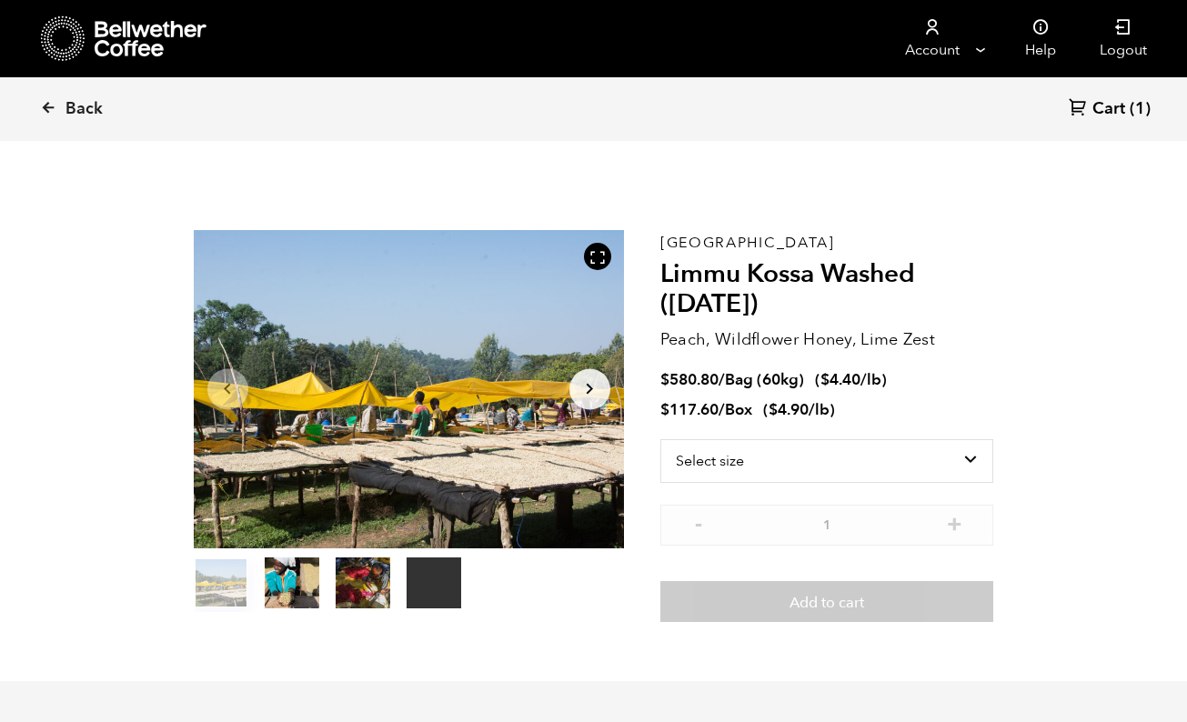
scroll to position [791, 778]
click at [799, 469] on select "Select size Bag (60kg) (132 lbs) Box (24 lbs)" at bounding box center [827, 461] width 334 height 44
select select "box"
click at [660, 439] on select "Select size Bag (60kg) (132 lbs) Box (24 lbs)" at bounding box center [827, 461] width 334 height 44
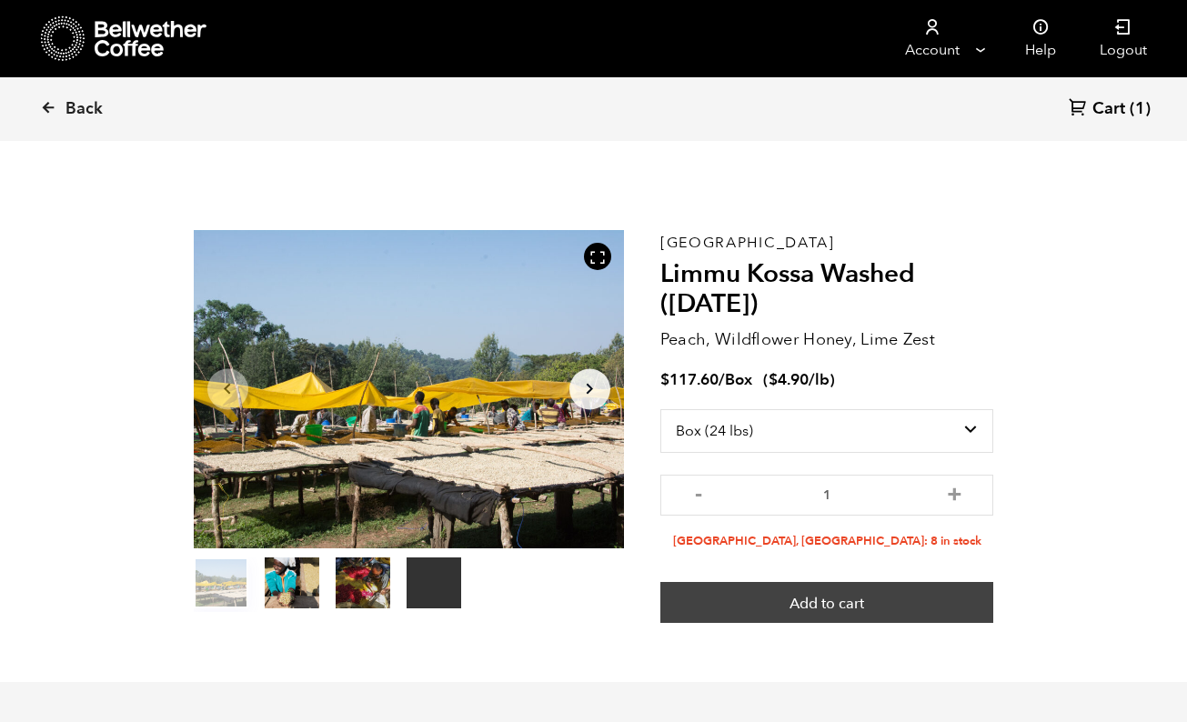
click at [786, 611] on button "Add to cart" at bounding box center [827, 603] width 334 height 42
